Goal: Task Accomplishment & Management: Manage account settings

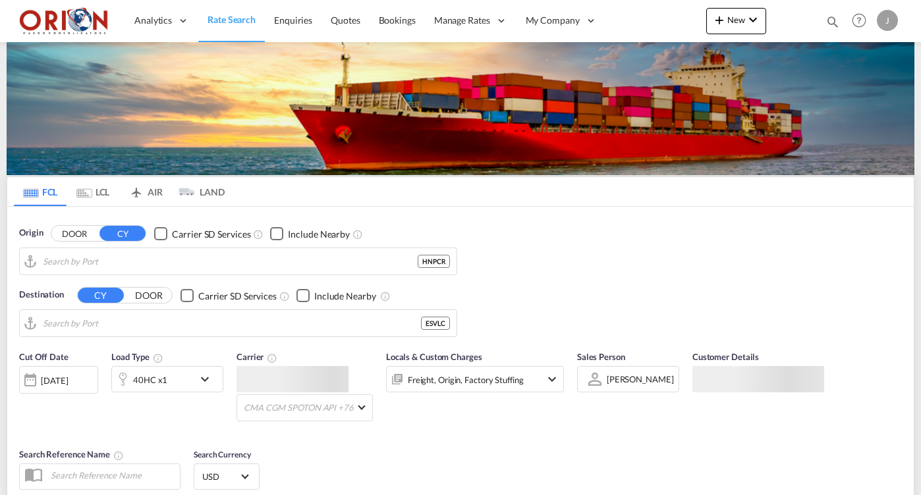
type input "Puerto [PERSON_NAME], HNPCR"
type input "[GEOGRAPHIC_DATA], ESVLC"
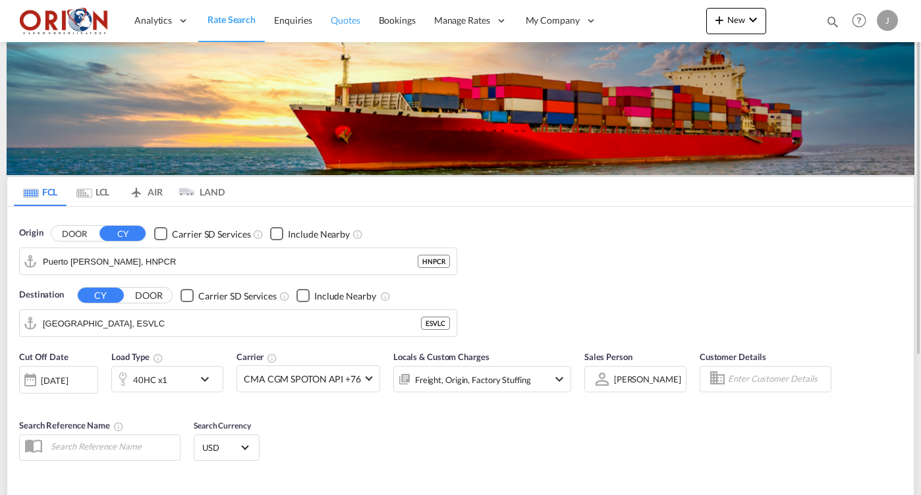
click at [344, 20] on span "Quotes" at bounding box center [345, 19] width 29 height 11
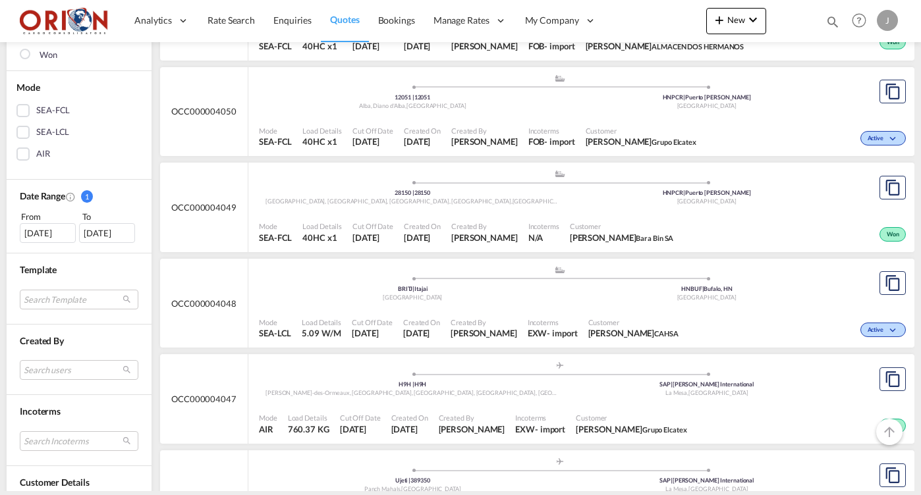
scroll to position [427, 0]
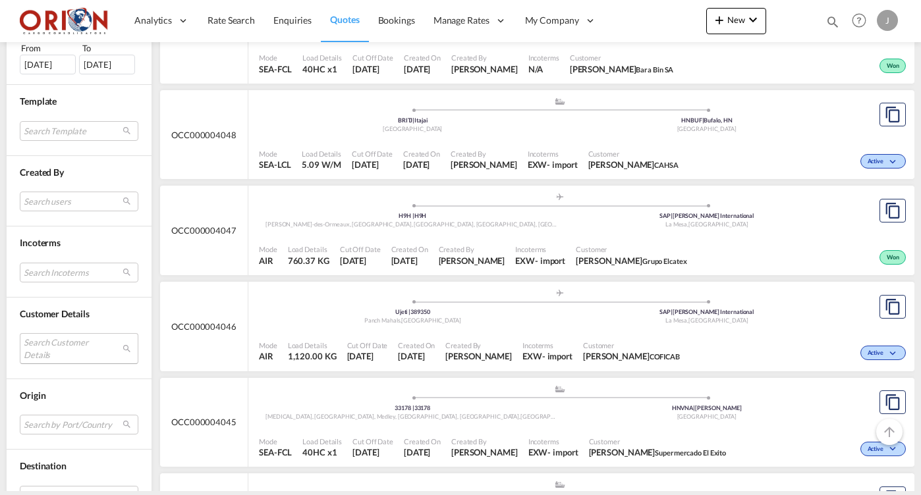
click at [80, 356] on md-select "Search Customer Details user name user [PERSON_NAME] [EMAIL_ADDRESS][DOMAIN_NAM…" at bounding box center [79, 348] width 119 height 30
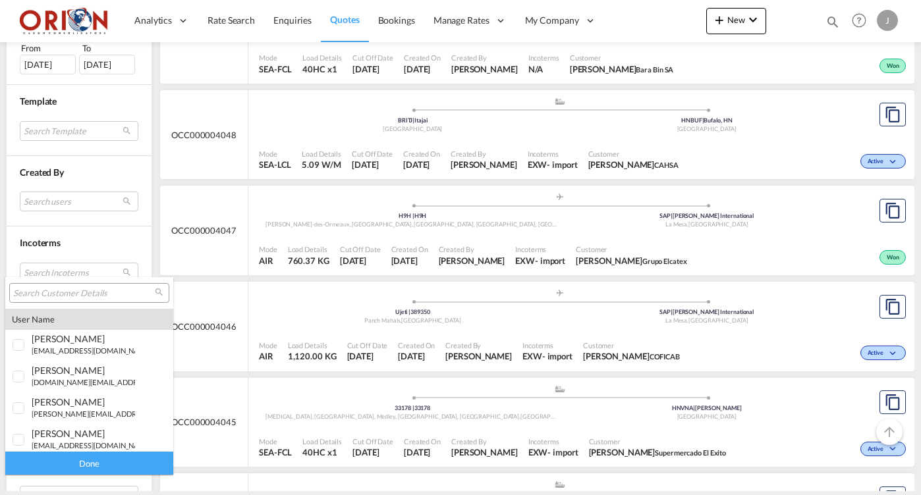
click at [76, 288] on input "search" at bounding box center [84, 294] width 142 height 12
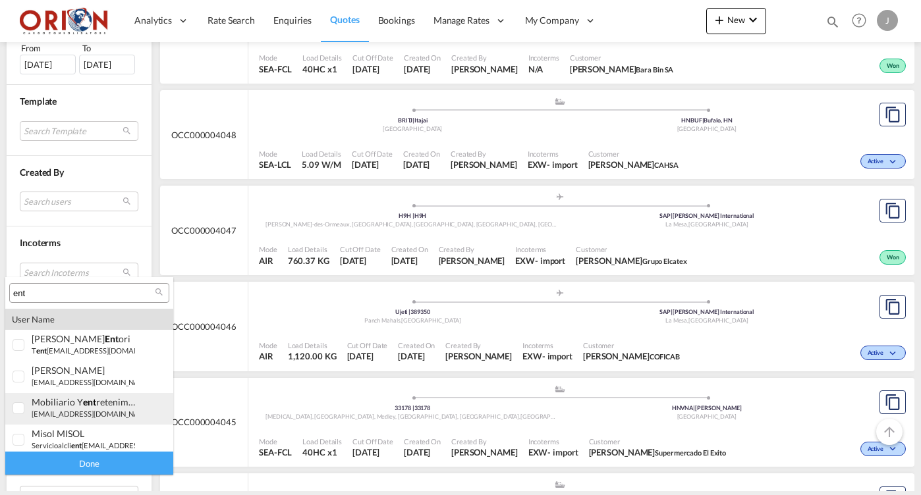
scroll to position [348, 0]
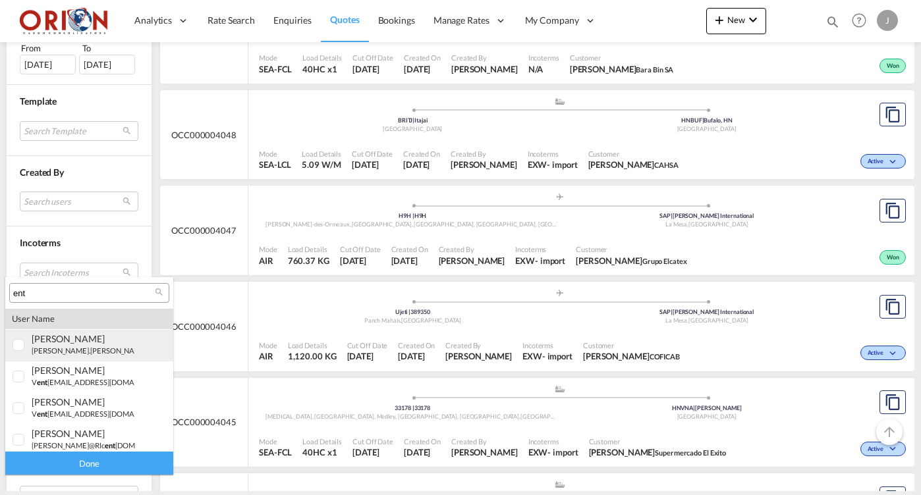
type input "ent"
click at [46, 346] on small "[PERSON_NAME].[PERSON_NAME]@ ent .hn" at bounding box center [103, 350] width 143 height 9
click at [84, 464] on div "Done" at bounding box center [89, 463] width 168 height 23
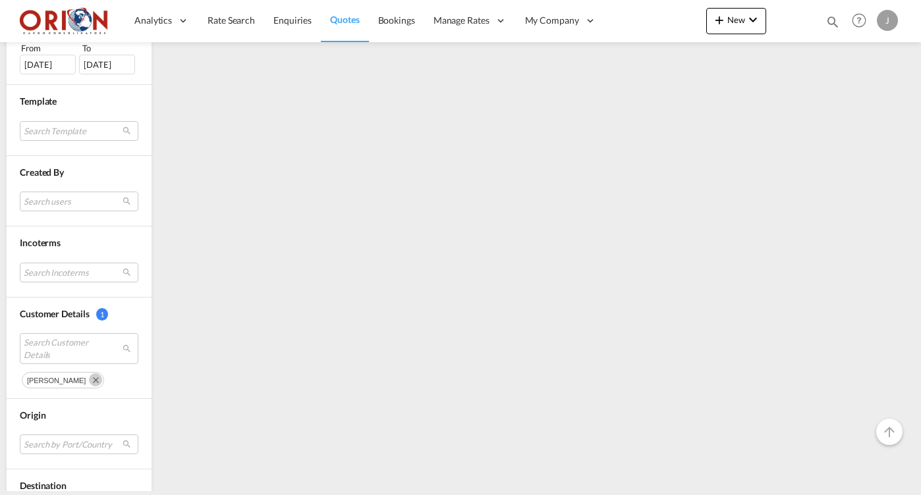
scroll to position [0, 0]
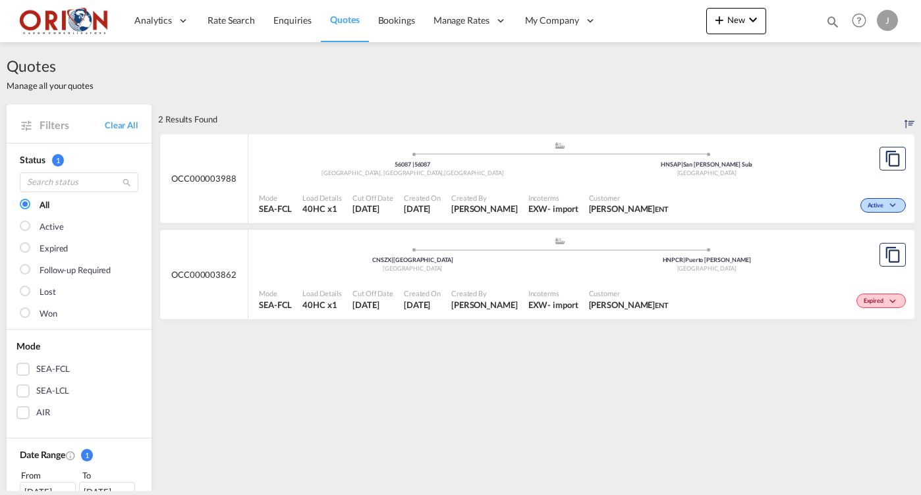
click at [446, 190] on div "Created On [DATE]" at bounding box center [421, 204] width 47 height 33
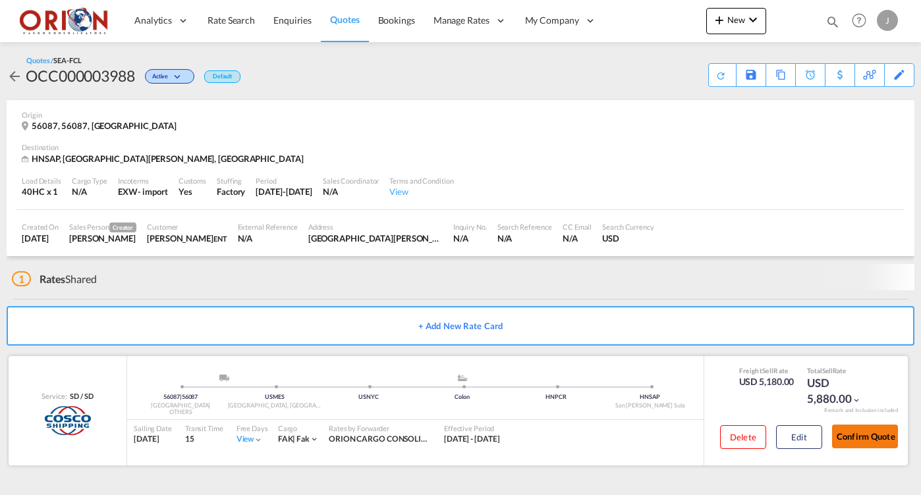
click at [861, 435] on button "Confirm Quote" at bounding box center [865, 437] width 66 height 24
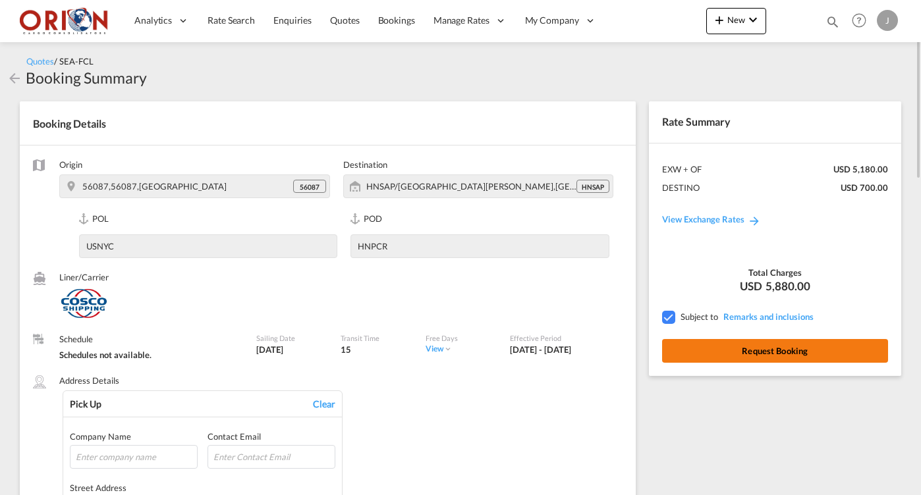
click at [704, 358] on button "Request Booking" at bounding box center [775, 351] width 226 height 24
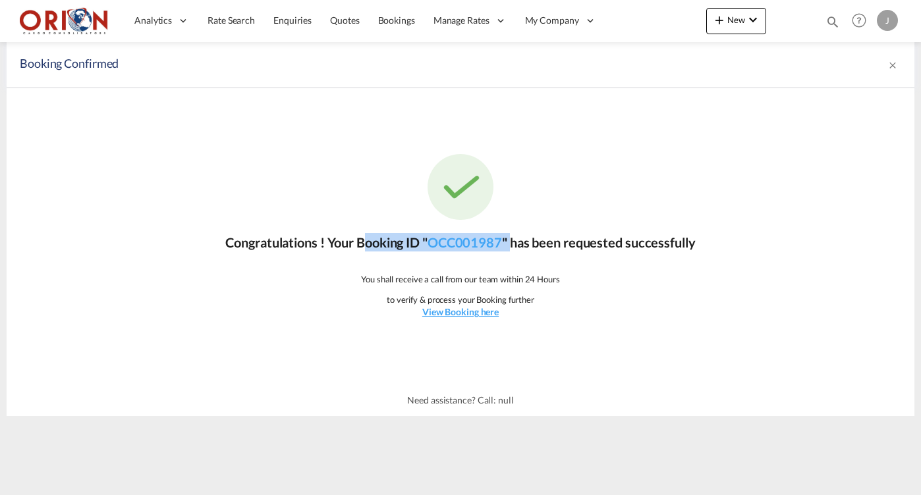
drag, startPoint x: 356, startPoint y: 239, endPoint x: 514, endPoint y: 241, distance: 157.4
click at [514, 241] on p "Congratulations ! Your Booking ID " OCC001987 " has been requested successfully" at bounding box center [459, 242] width 469 height 18
copy p "Booking ID " OCC001987 ""
click at [390, 28] on link "Bookings" at bounding box center [396, 20] width 55 height 43
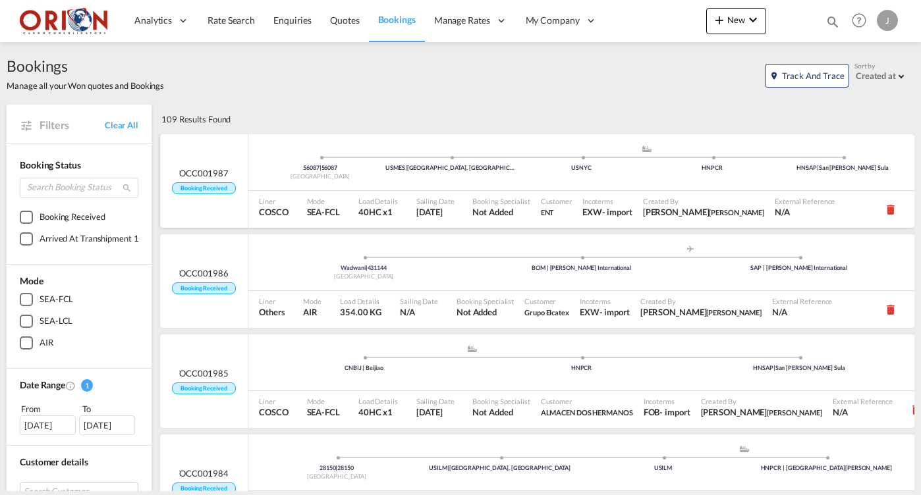
click at [430, 184] on div "56087 | 56087 [GEOGRAPHIC_DATA] USMES | [GEOGRAPHIC_DATA], [GEOGRAPHIC_DATA] .a…" at bounding box center [581, 165] width 666 height 43
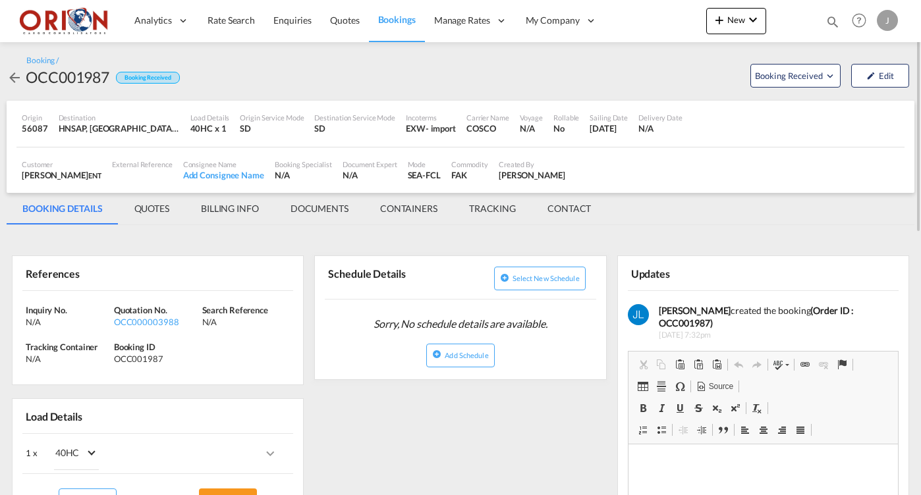
click at [255, 211] on md-tab-item "BILLING INFO" at bounding box center [230, 209] width 90 height 32
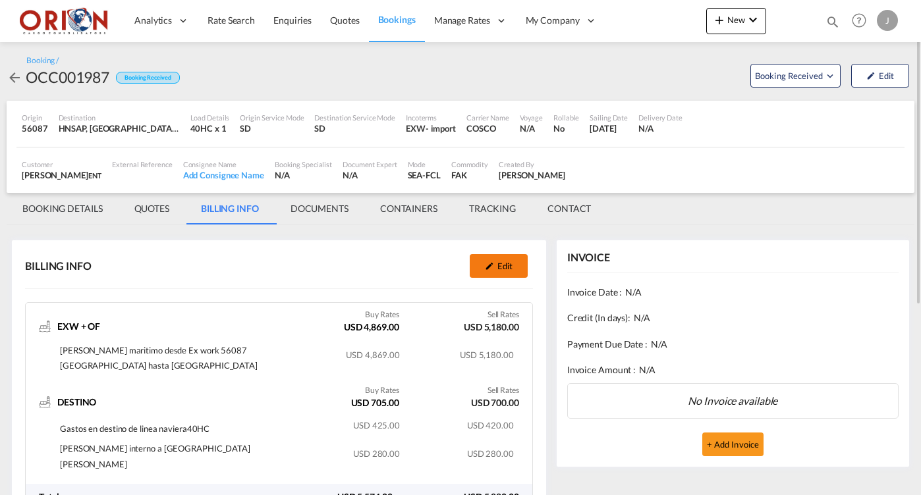
click at [506, 263] on button "Edit" at bounding box center [498, 266] width 58 height 24
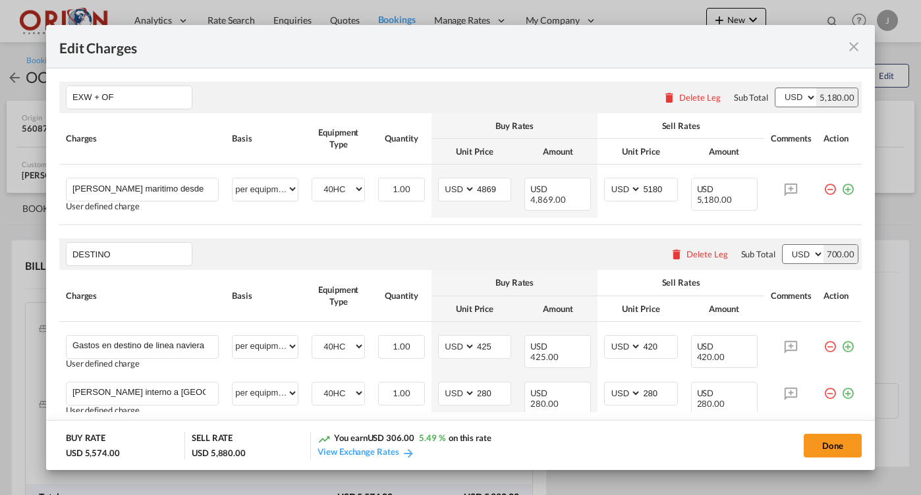
select select "per equipment"
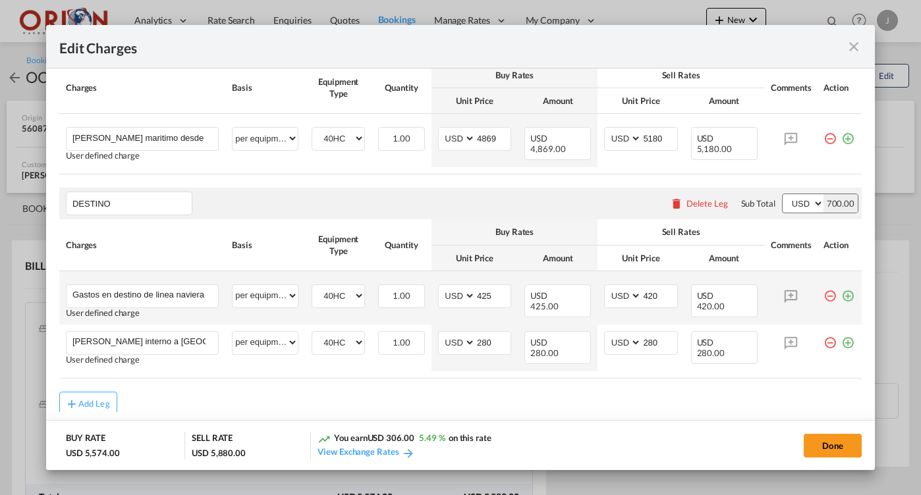
scroll to position [63, 0]
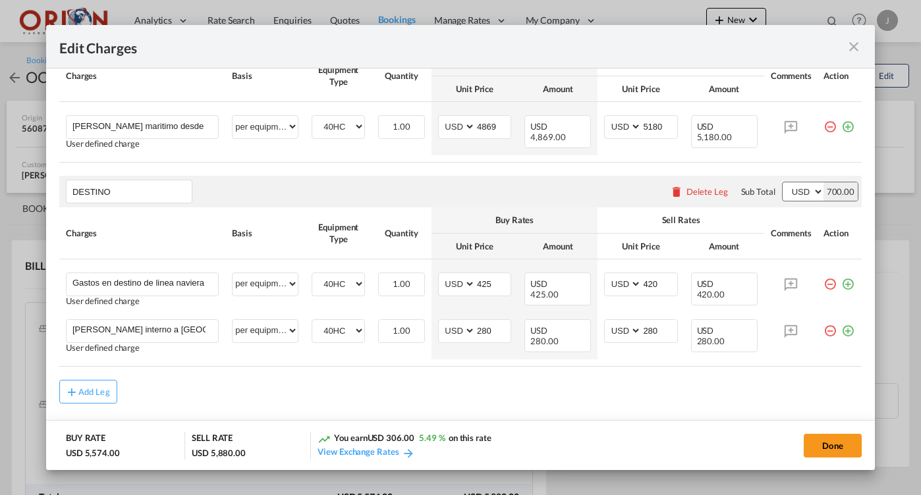
click at [851, 46] on md-icon "icon-close fg-AAA8AD m-0 pointer" at bounding box center [853, 47] width 16 height 16
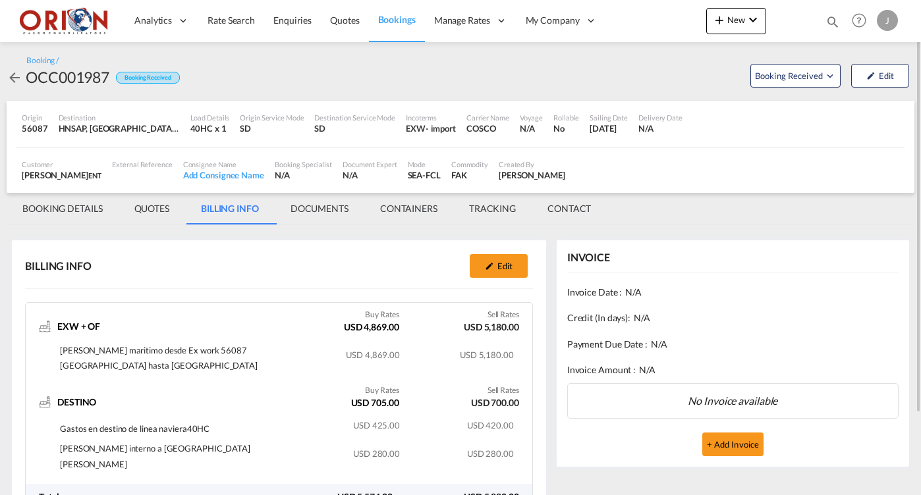
click at [833, 26] on md-icon "icon-magnify" at bounding box center [832, 21] width 14 height 14
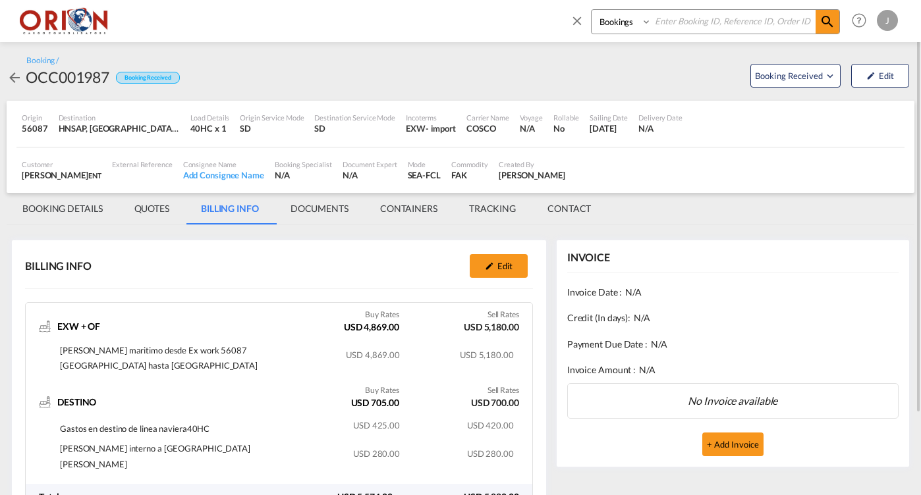
click at [745, 18] on input at bounding box center [733, 21] width 164 height 23
type input "occ001745"
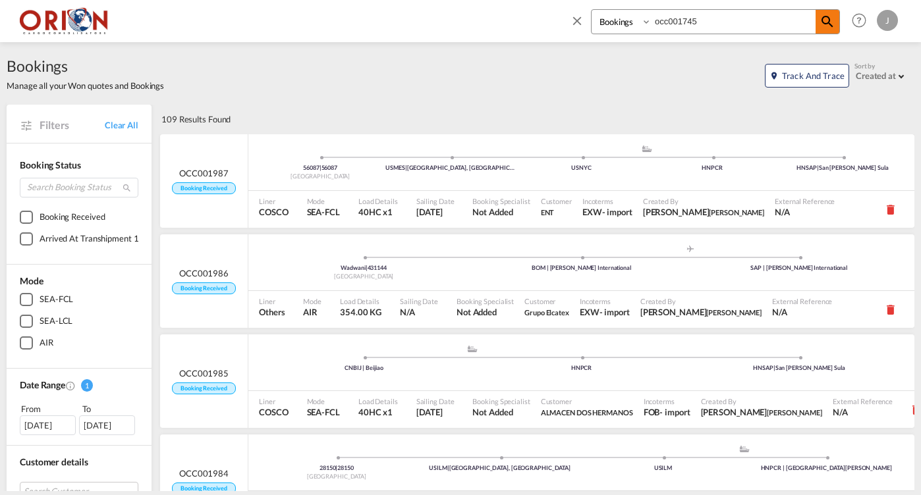
click at [829, 21] on md-icon "icon-magnify" at bounding box center [827, 22] width 16 height 16
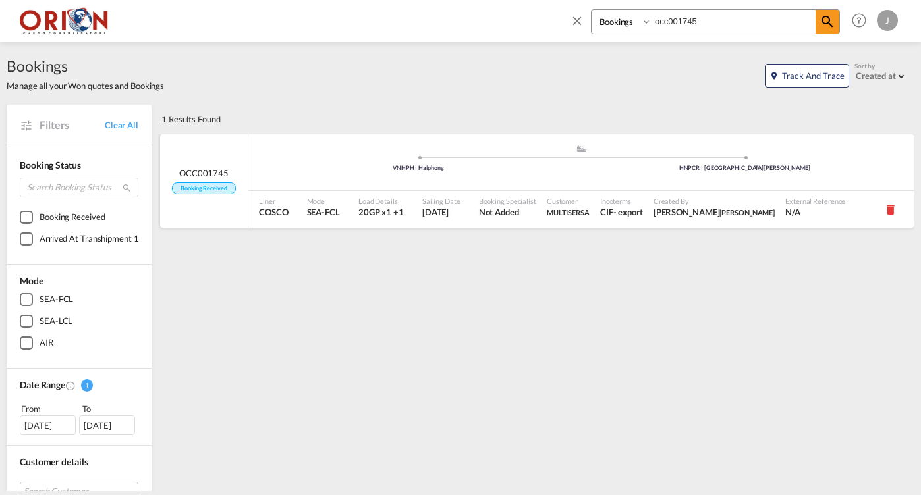
click at [431, 191] on div "Sailing Date [DATE]" at bounding box center [445, 209] width 57 height 37
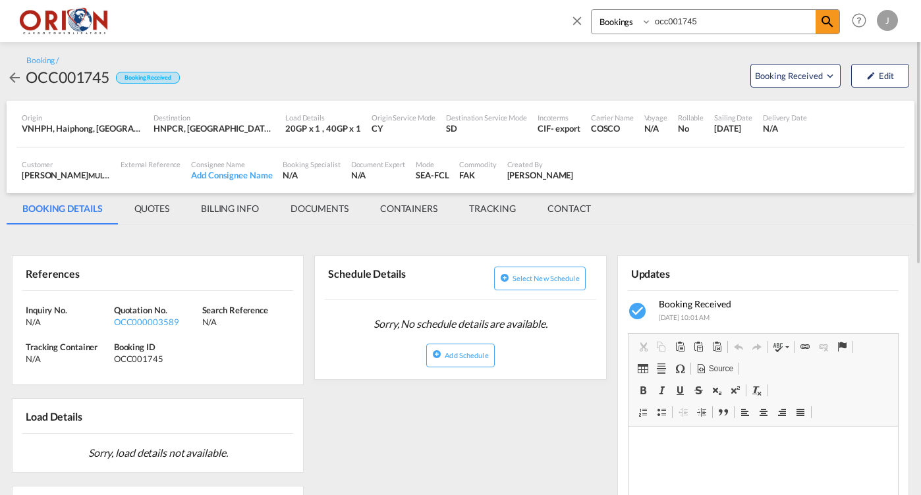
click at [234, 203] on md-tab-item "BILLING INFO" at bounding box center [230, 209] width 90 height 32
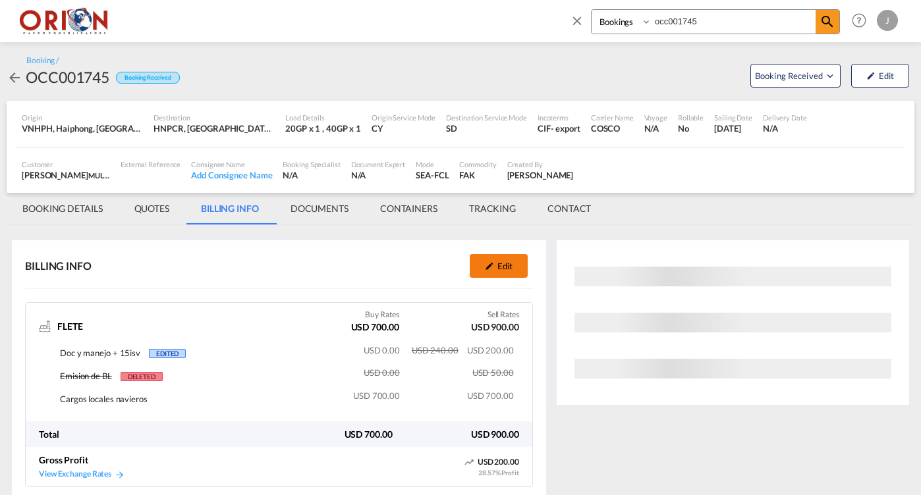
click at [495, 273] on button "Edit" at bounding box center [498, 266] width 58 height 24
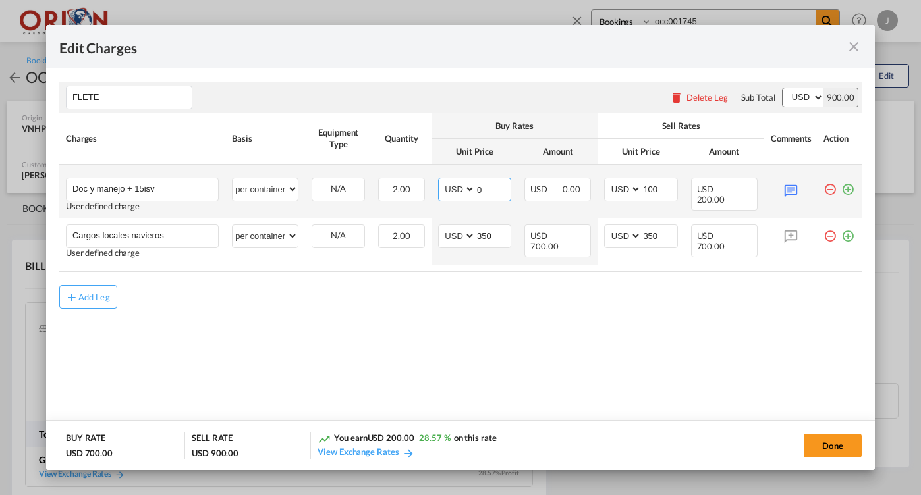
click at [485, 193] on input "0" at bounding box center [492, 188] width 35 height 20
click at [496, 194] on input "0" at bounding box center [492, 188] width 35 height 20
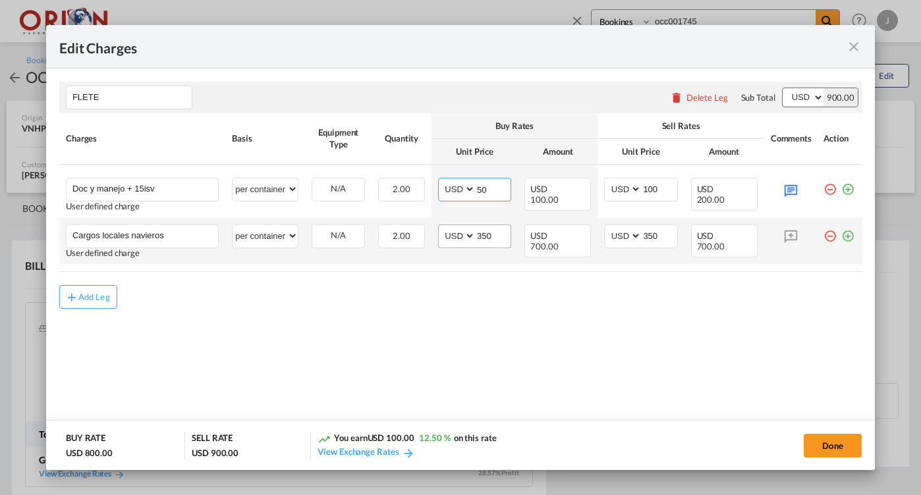
type input "50"
click at [502, 234] on input "350" at bounding box center [492, 235] width 35 height 20
click at [299, 232] on td "per equipment per container per B/L per shipping bill per shipment % on freight…" at bounding box center [265, 241] width 80 height 47
select select "flat"
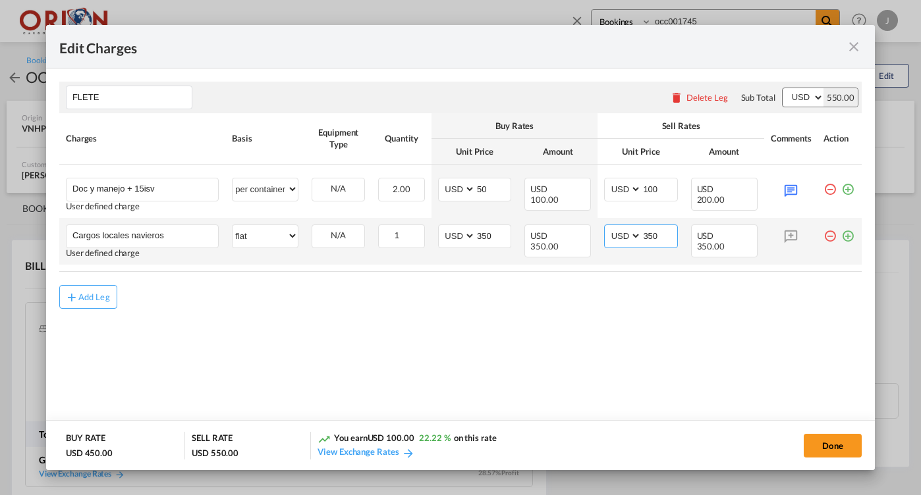
click at [664, 234] on input "350" at bounding box center [658, 235] width 35 height 20
type input "581.8"
click at [495, 237] on input "350" at bounding box center [492, 235] width 35 height 20
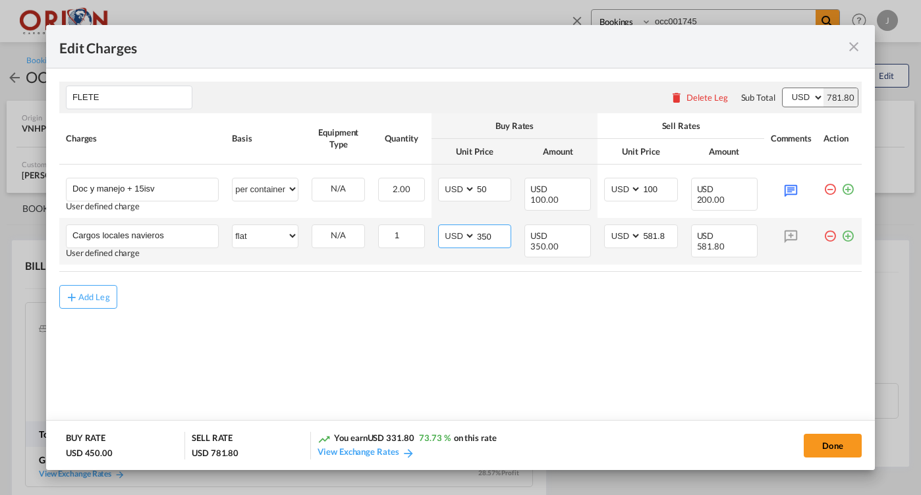
click at [495, 237] on input "350" at bounding box center [492, 235] width 35 height 20
type input "581.8"
click at [853, 236] on md-icon "icon-plus-circle-outline green-400-fg" at bounding box center [847, 231] width 13 height 13
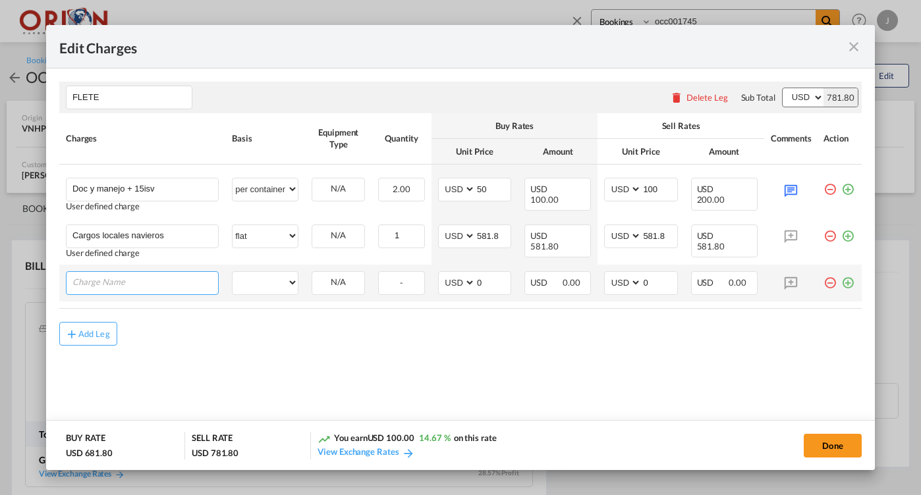
click at [174, 291] on input "Charge Name" at bounding box center [145, 282] width 146 height 20
type input "Movimiento terrestre desde [GEOGRAPHIC_DATA][PERSON_NAME] a [GEOGRAPHIC_DATA]"
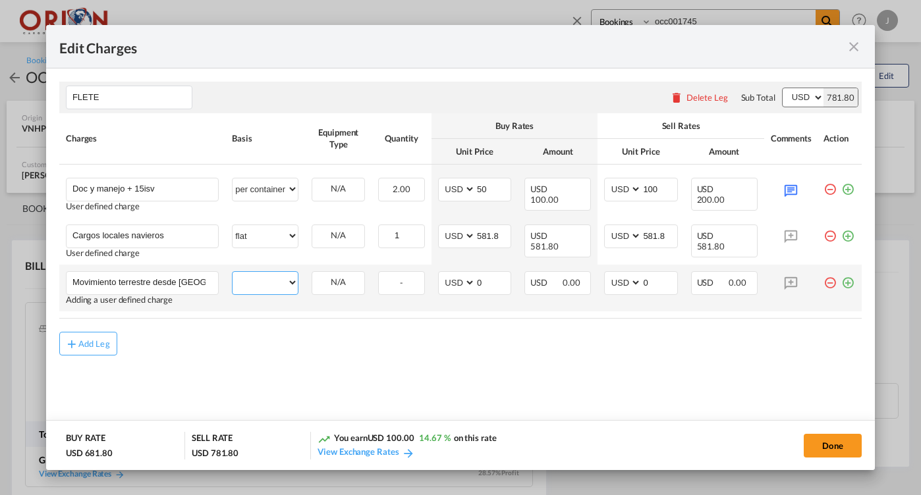
select select "per equipment"
select select "40GP"
select select "per container"
click at [665, 288] on input "0" at bounding box center [658, 282] width 35 height 20
type input "0"
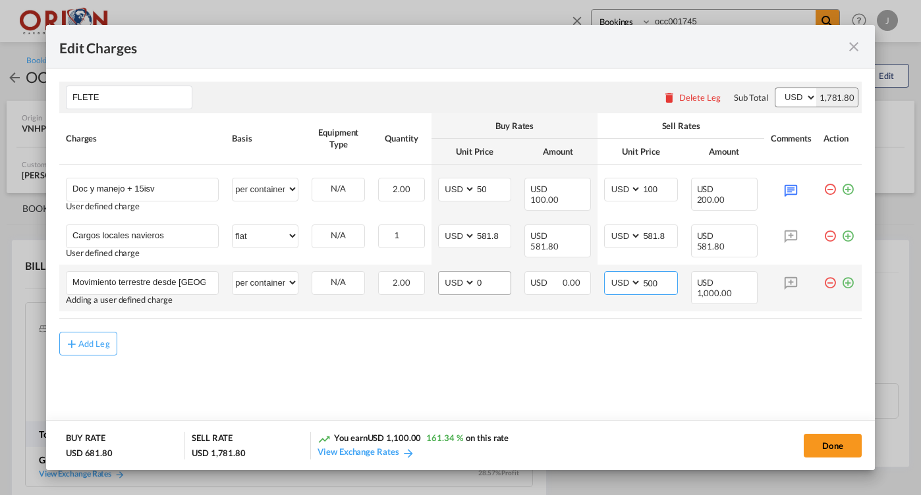
type input "500"
click at [497, 285] on input "0" at bounding box center [492, 282] width 35 height 20
type input "0"
type input "3"
type input "400"
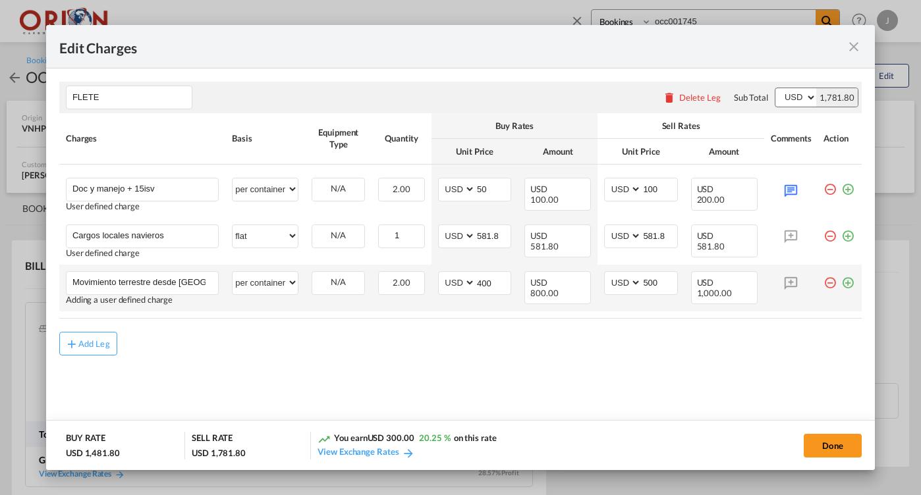
click at [851, 284] on md-icon "icon-plus-circle-outline green-400-fg" at bounding box center [847, 277] width 13 height 13
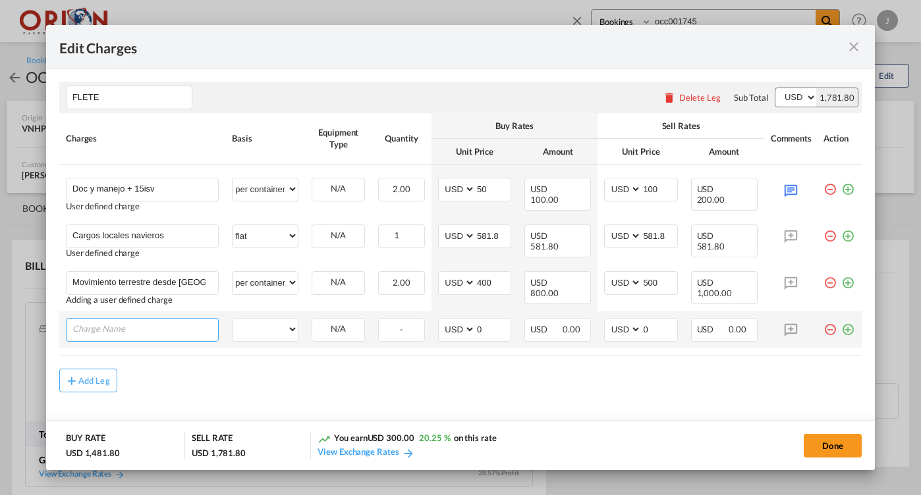
click at [174, 336] on input "Charge Name" at bounding box center [145, 329] width 146 height 20
type input "Emission de BL"
click at [270, 342] on td "per equipment per container per B/L per shipping bill per shipment % on freight…" at bounding box center [265, 334] width 80 height 47
select select "per B/L"
click at [826, 331] on md-icon "icon-minus-circle-outline red-400-fg" at bounding box center [829, 324] width 13 height 13
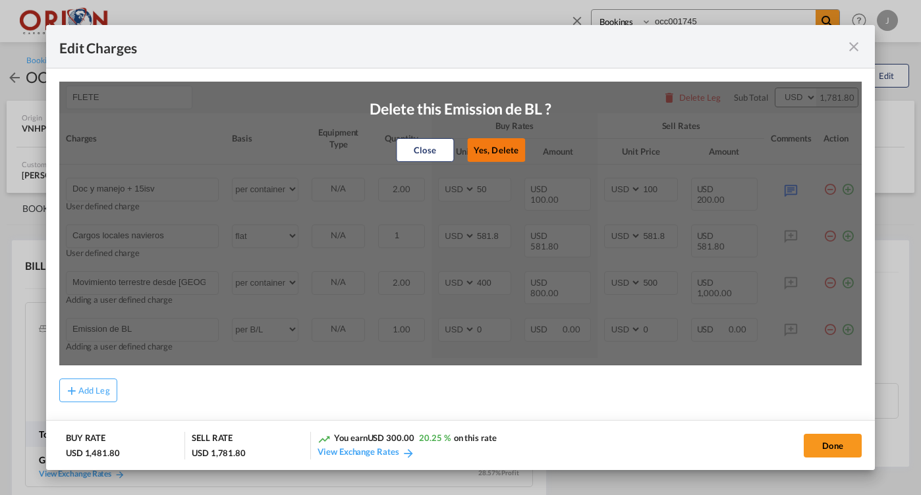
click at [480, 147] on button "Yes, Delete" at bounding box center [496, 150] width 58 height 24
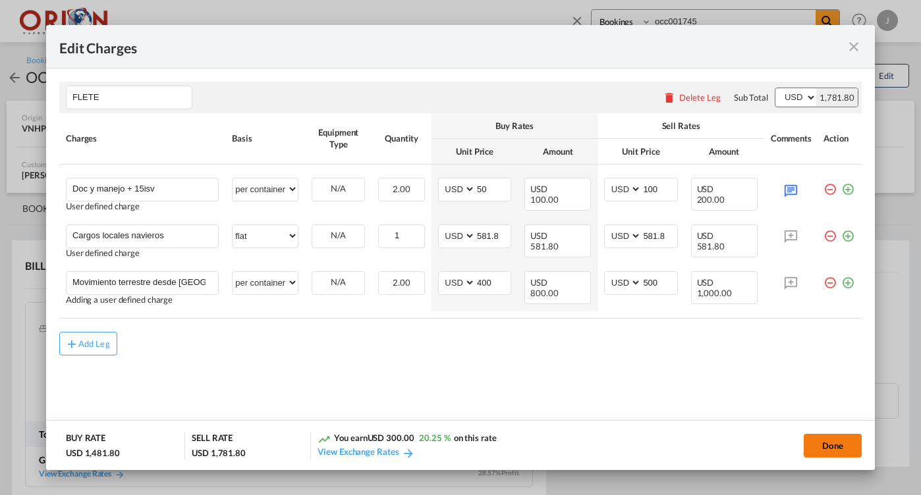
click at [827, 450] on button "Done" at bounding box center [832, 446] width 58 height 24
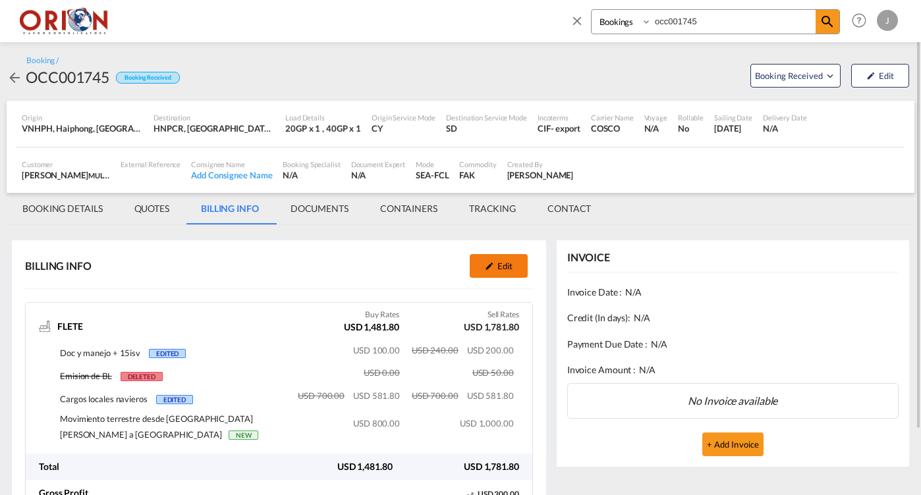
click at [502, 269] on button "Edit" at bounding box center [498, 266] width 58 height 24
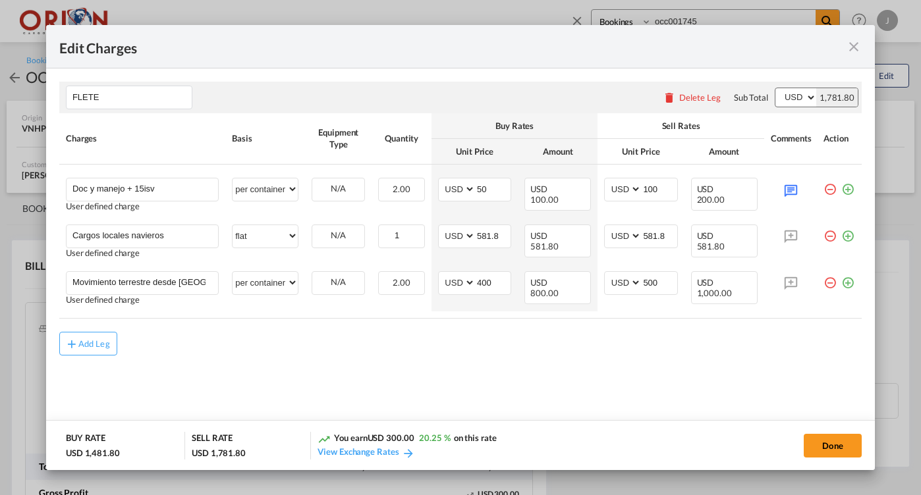
click at [857, 47] on md-icon "icon-close fg-AAA8AD m-0 pointer" at bounding box center [853, 47] width 16 height 16
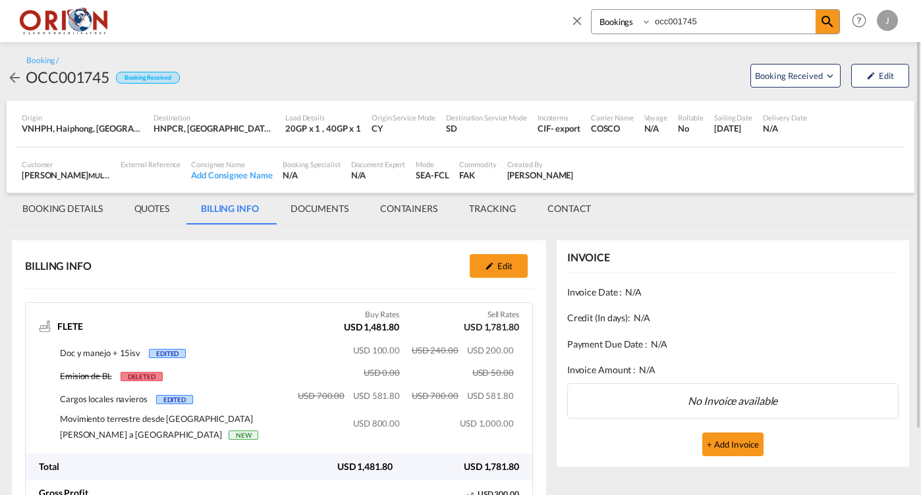
click at [574, 20] on md-icon "icon-close" at bounding box center [577, 20] width 14 height 14
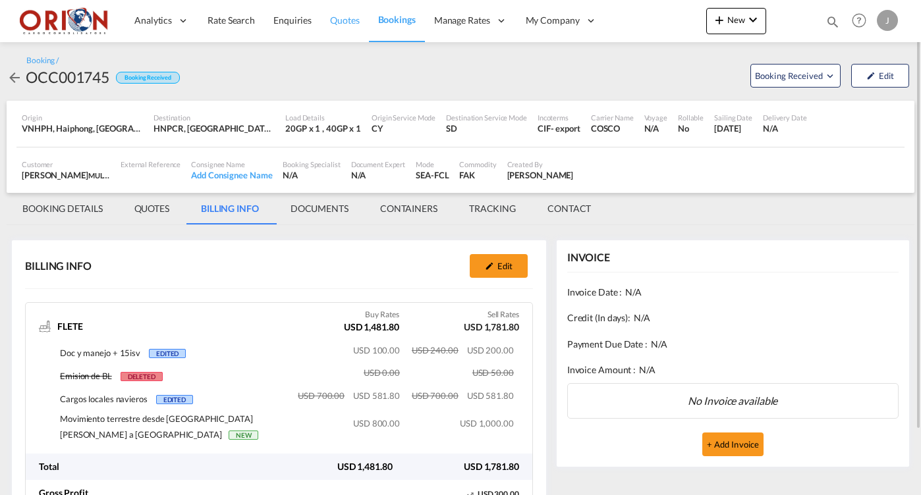
click at [347, 20] on span "Quotes" at bounding box center [344, 19] width 29 height 11
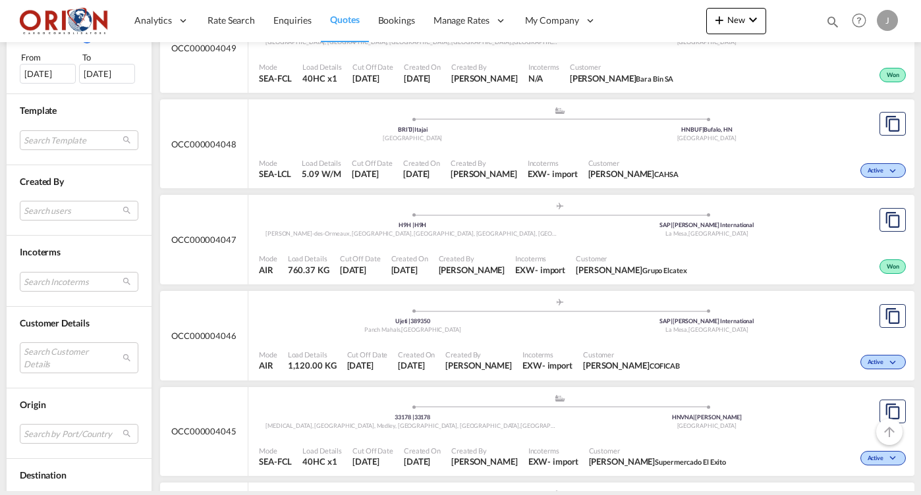
scroll to position [530, 0]
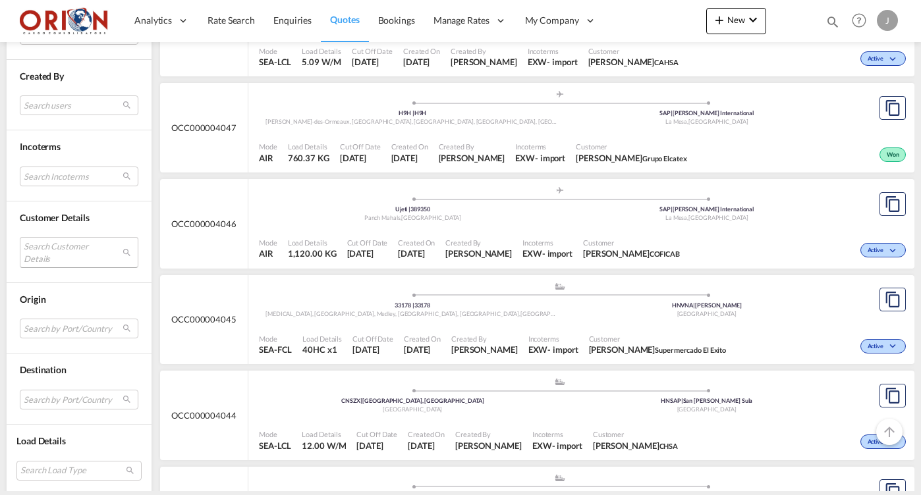
click at [64, 254] on md-select "Search Customer Details user name user [PERSON_NAME] [EMAIL_ADDRESS][DOMAIN_NAM…" at bounding box center [79, 252] width 119 height 30
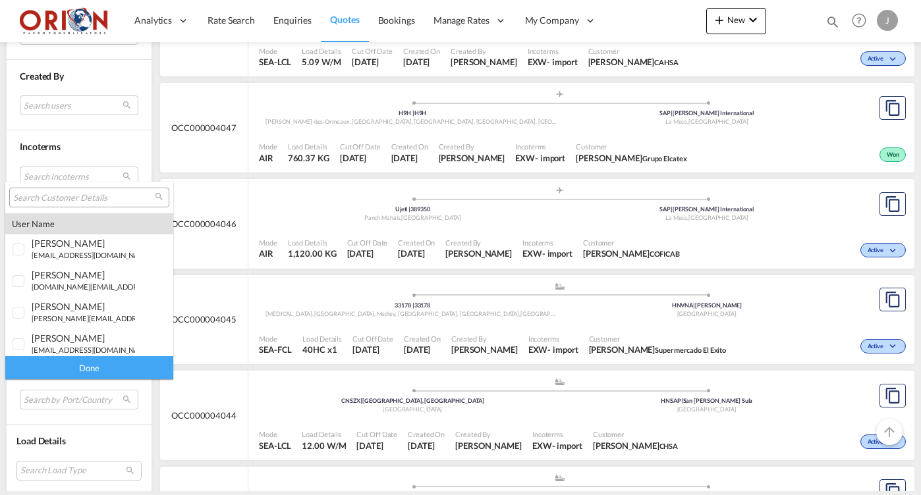
click at [65, 189] on div at bounding box center [89, 198] width 160 height 20
click at [64, 196] on input "search" at bounding box center [84, 198] width 142 height 12
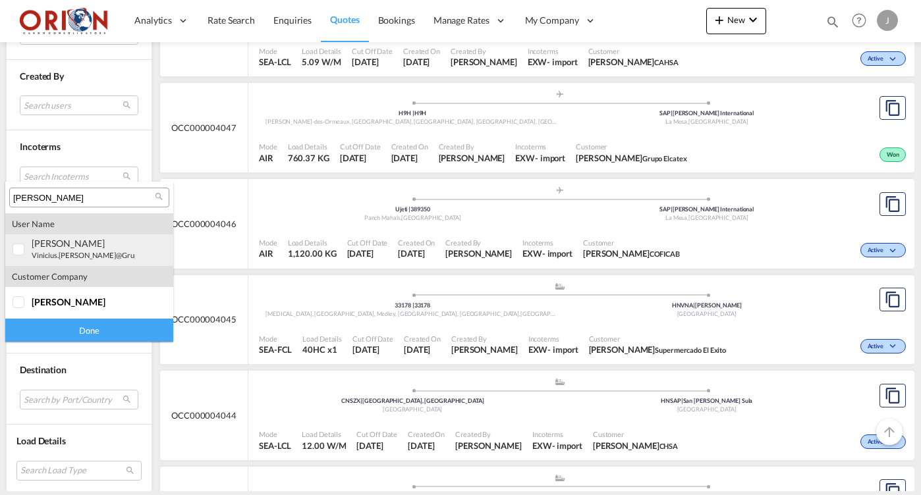
type input "[PERSON_NAME]"
click at [52, 248] on div "[PERSON_NAME]" at bounding box center [83, 243] width 103 height 11
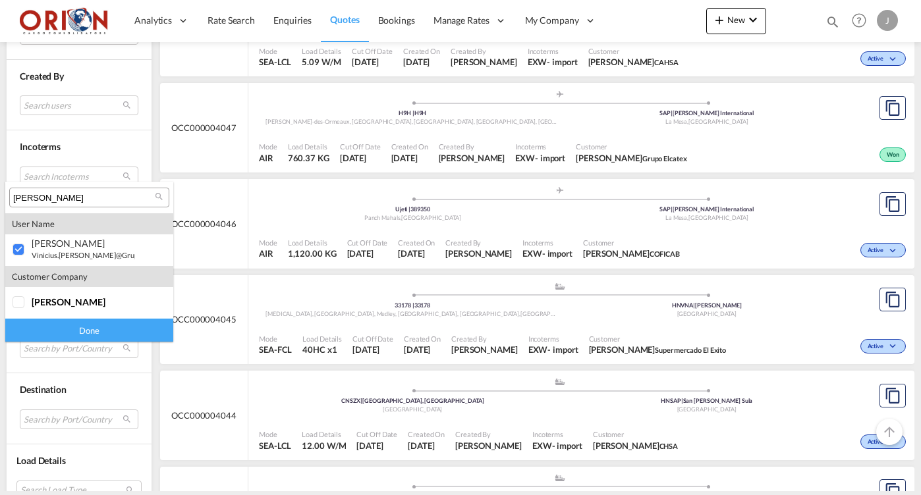
click at [68, 334] on div "Done" at bounding box center [89, 330] width 168 height 23
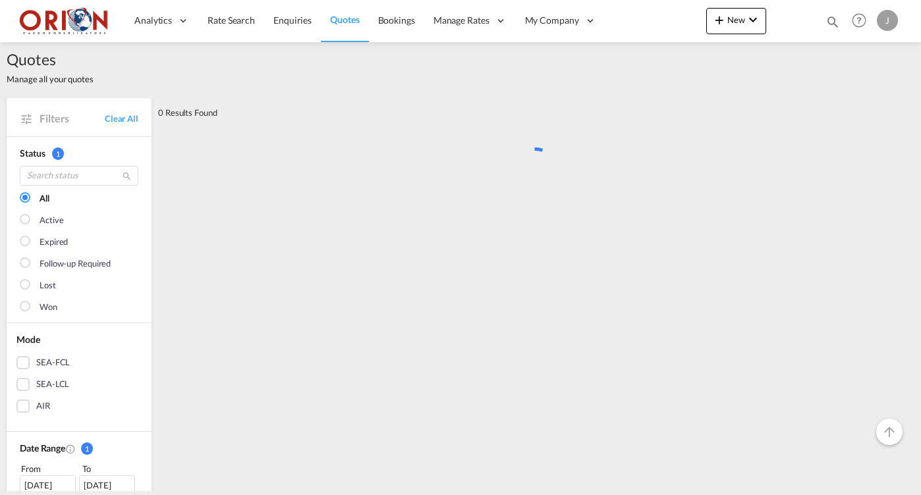
scroll to position [0, 0]
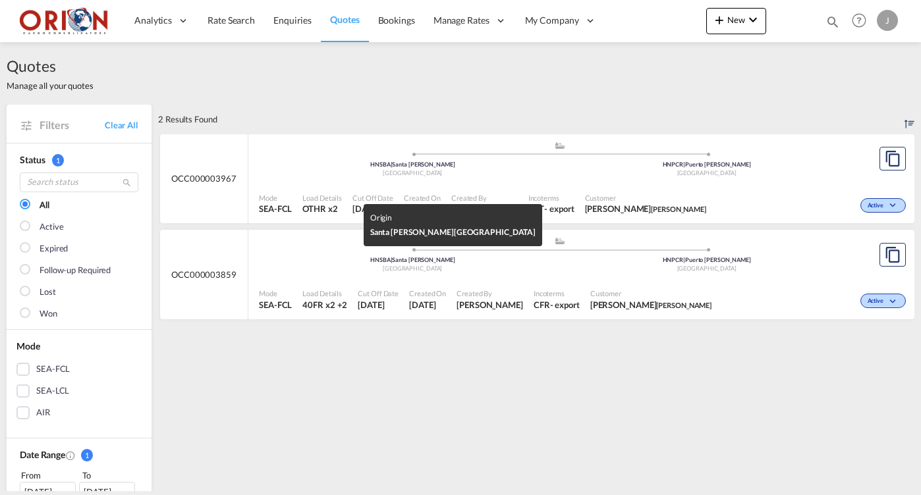
click at [358, 178] on div "[GEOGRAPHIC_DATA]" at bounding box center [412, 173] width 294 height 9
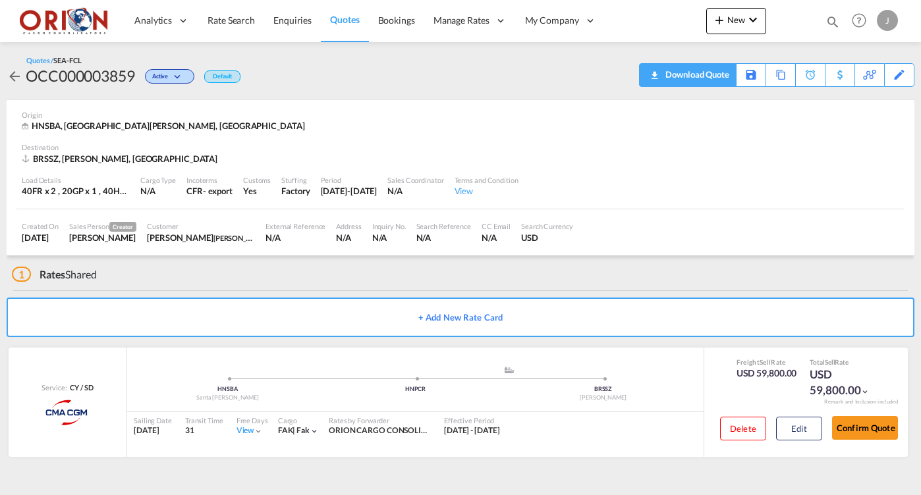
click at [722, 84] on div "Download Quote" at bounding box center [695, 74] width 67 height 21
